Goal: Use online tool/utility: Utilize a website feature to perform a specific function

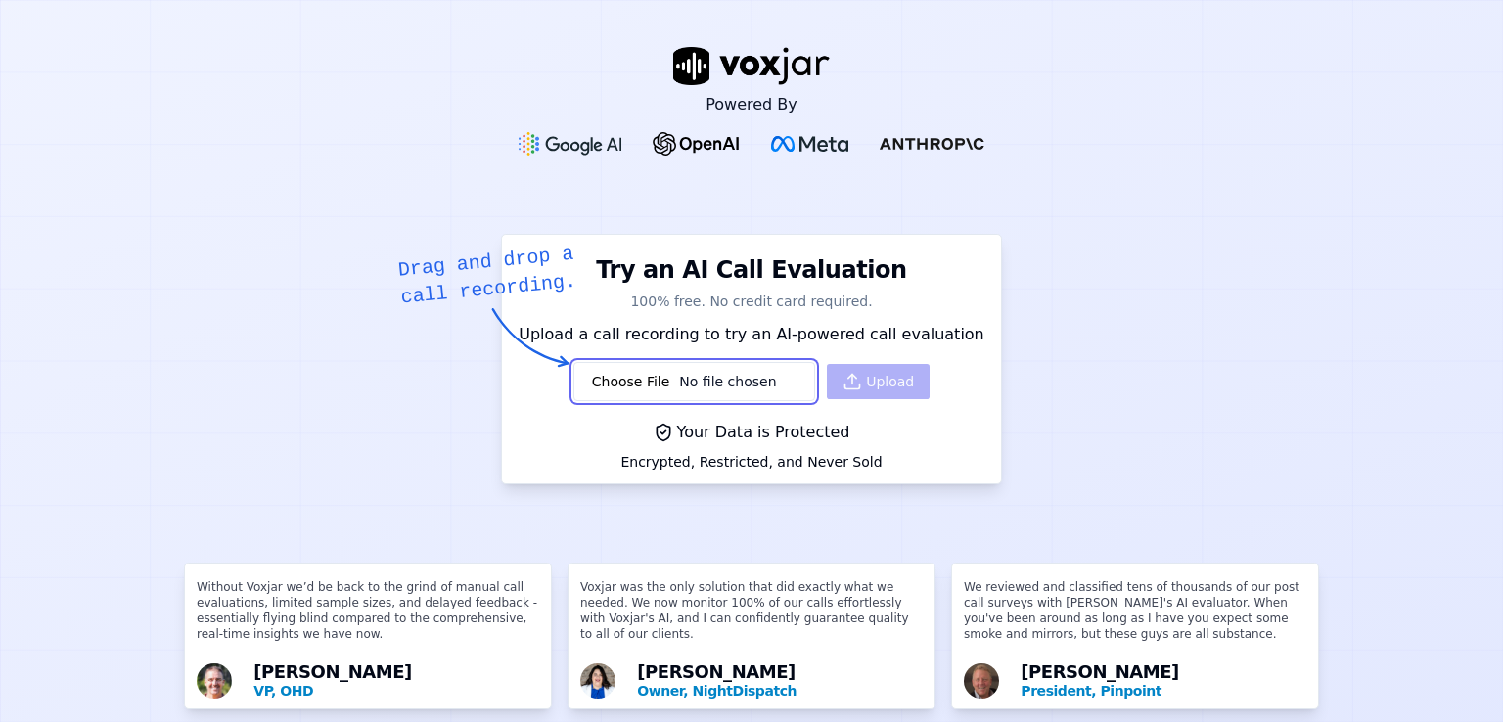
click at [712, 379] on input "file" at bounding box center [695, 381] width 242 height 39
click at [733, 369] on input "file" at bounding box center [695, 381] width 242 height 39
click at [613, 385] on input "file" at bounding box center [695, 381] width 242 height 39
click at [669, 366] on input "file" at bounding box center [695, 381] width 242 height 39
click at [658, 383] on input "file" at bounding box center [695, 381] width 242 height 39
